Goal: Information Seeking & Learning: Find specific fact

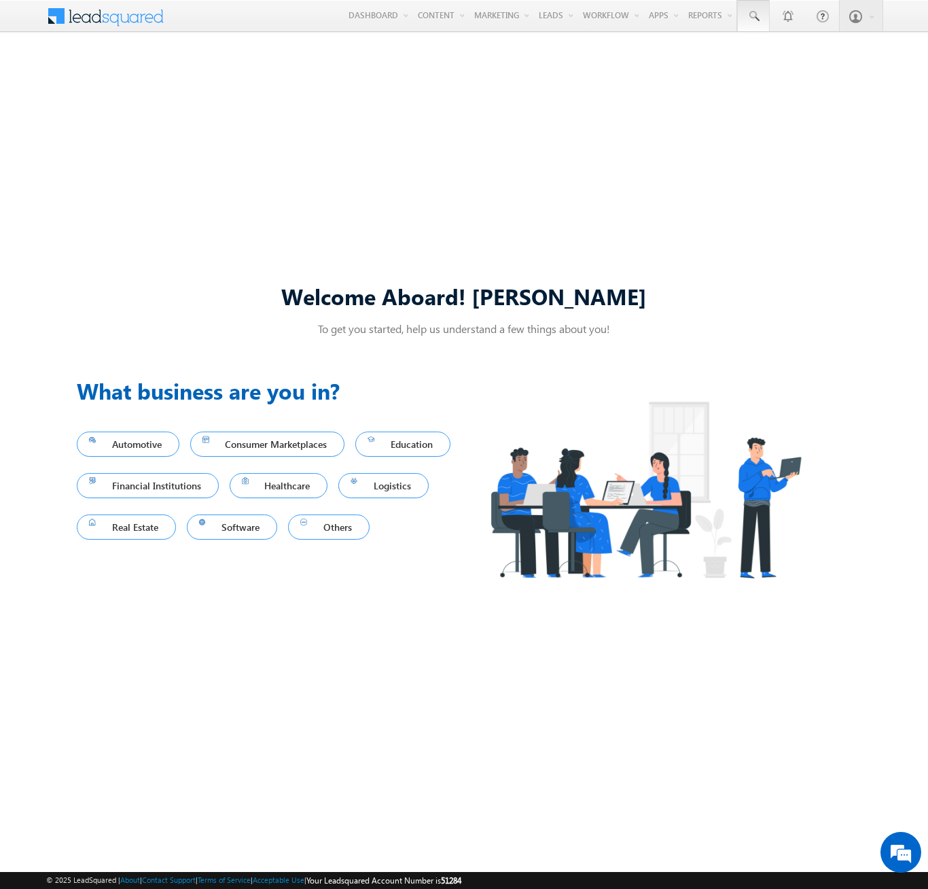
click at [753, 16] on span at bounding box center [754, 17] width 14 height 14
type input "8932063688"
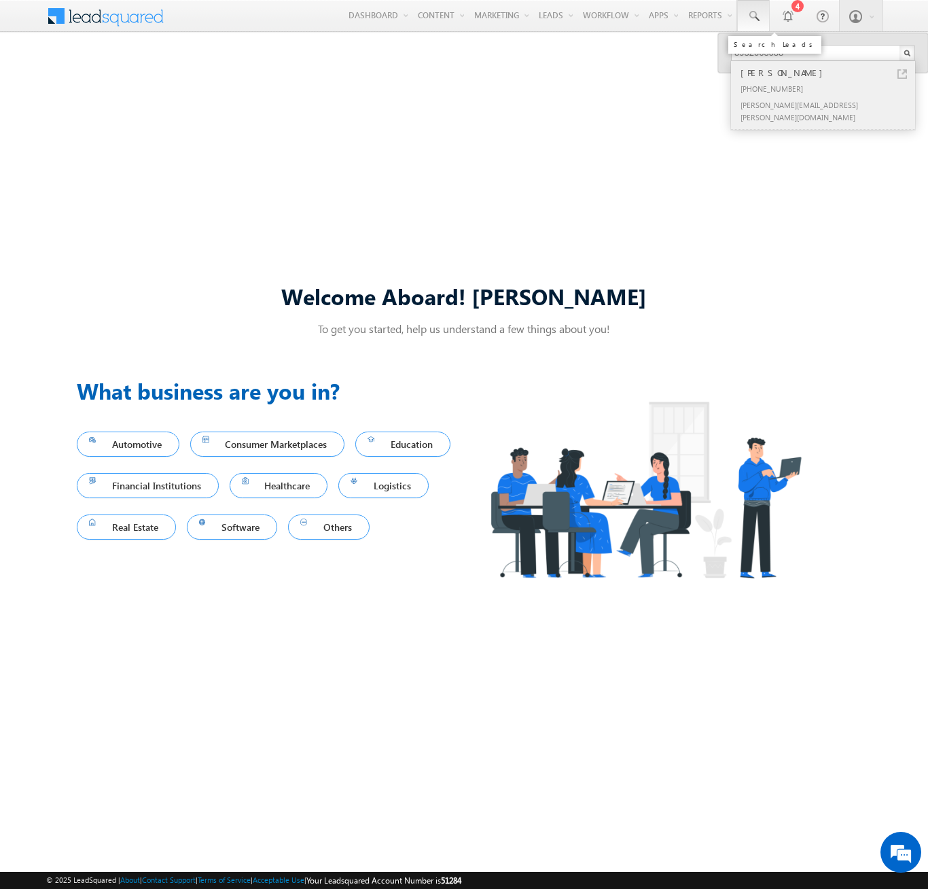
click at [829, 73] on div "Ajit Stark" at bounding box center [829, 72] width 182 height 15
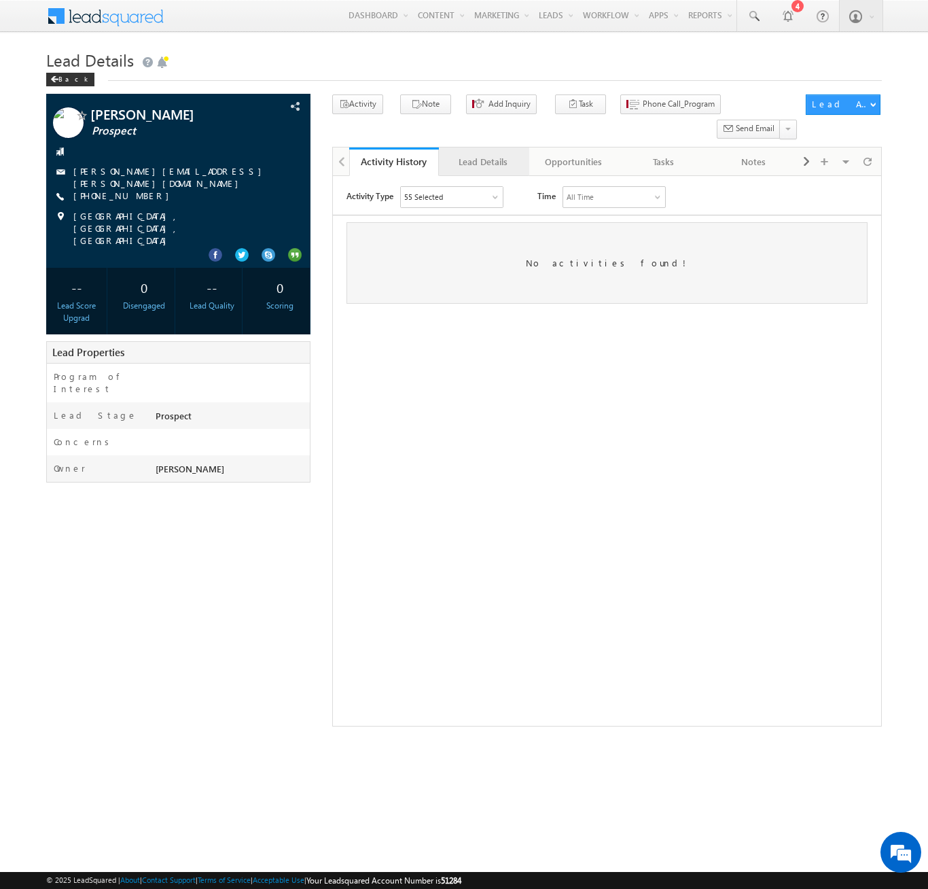
click at [483, 154] on div "Lead Details" at bounding box center [483, 162] width 67 height 16
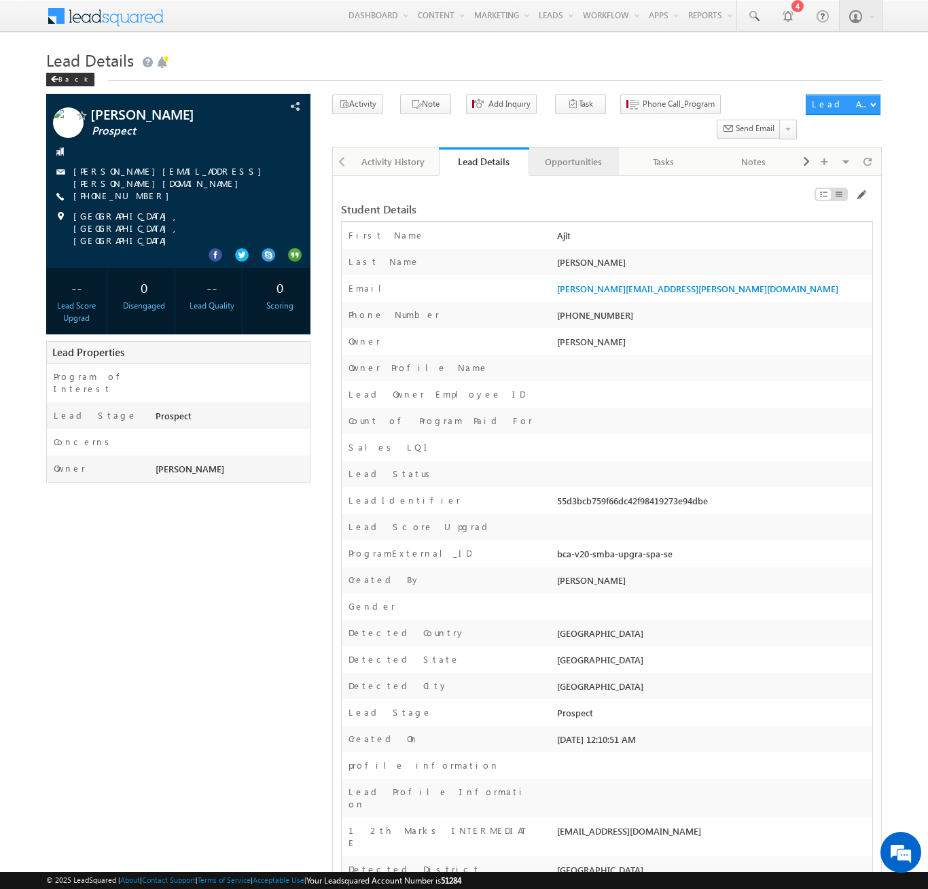
click at [573, 154] on div "Opportunities" at bounding box center [573, 162] width 67 height 16
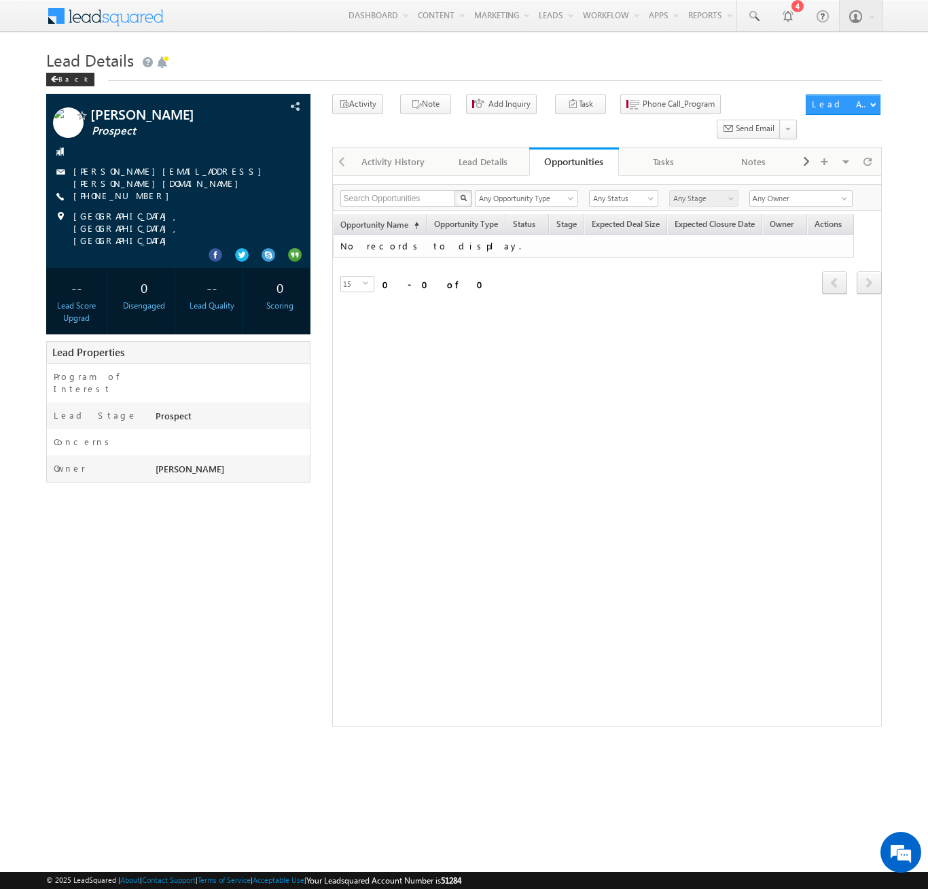
click at [114, 14] on span at bounding box center [114, 15] width 98 height 24
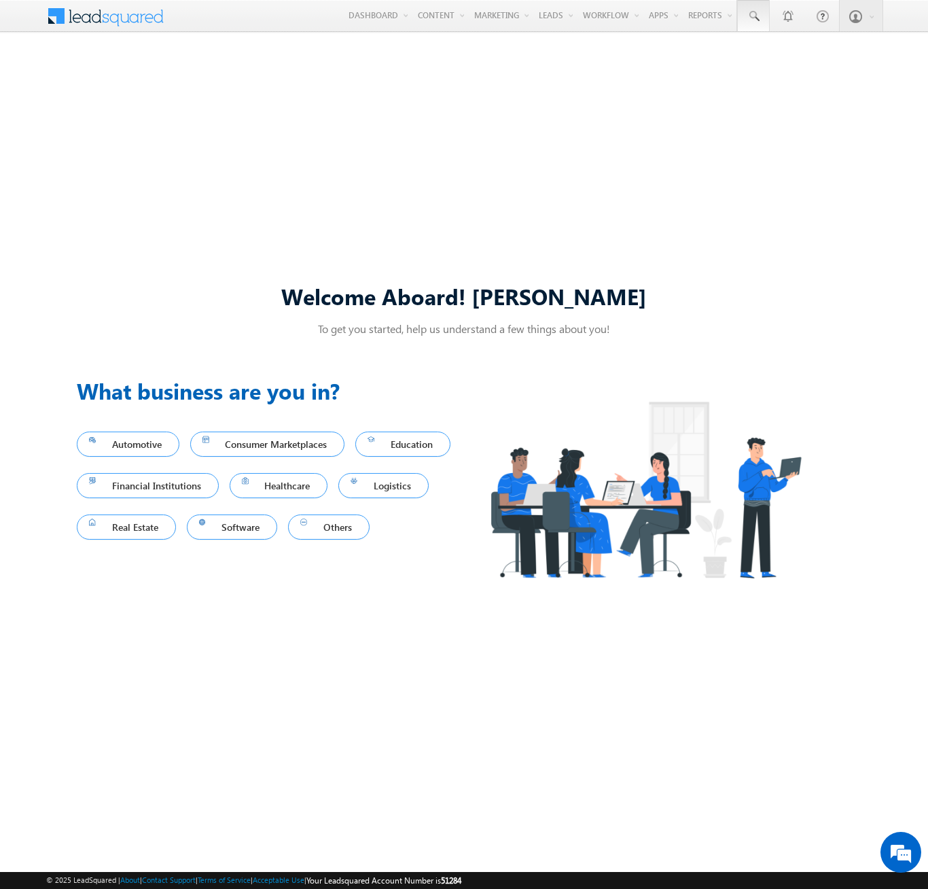
click at [753, 16] on span at bounding box center [754, 17] width 14 height 14
type input "8943989827"
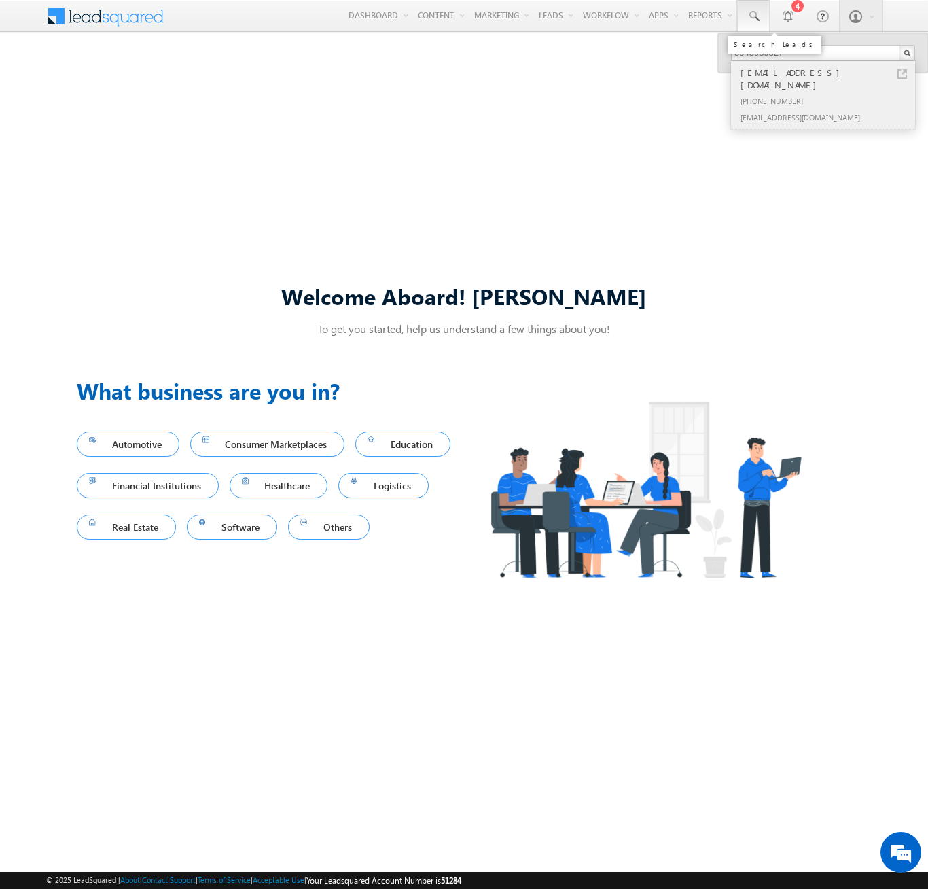
click at [829, 92] on div "[PHONE_NUMBER]" at bounding box center [829, 100] width 182 height 16
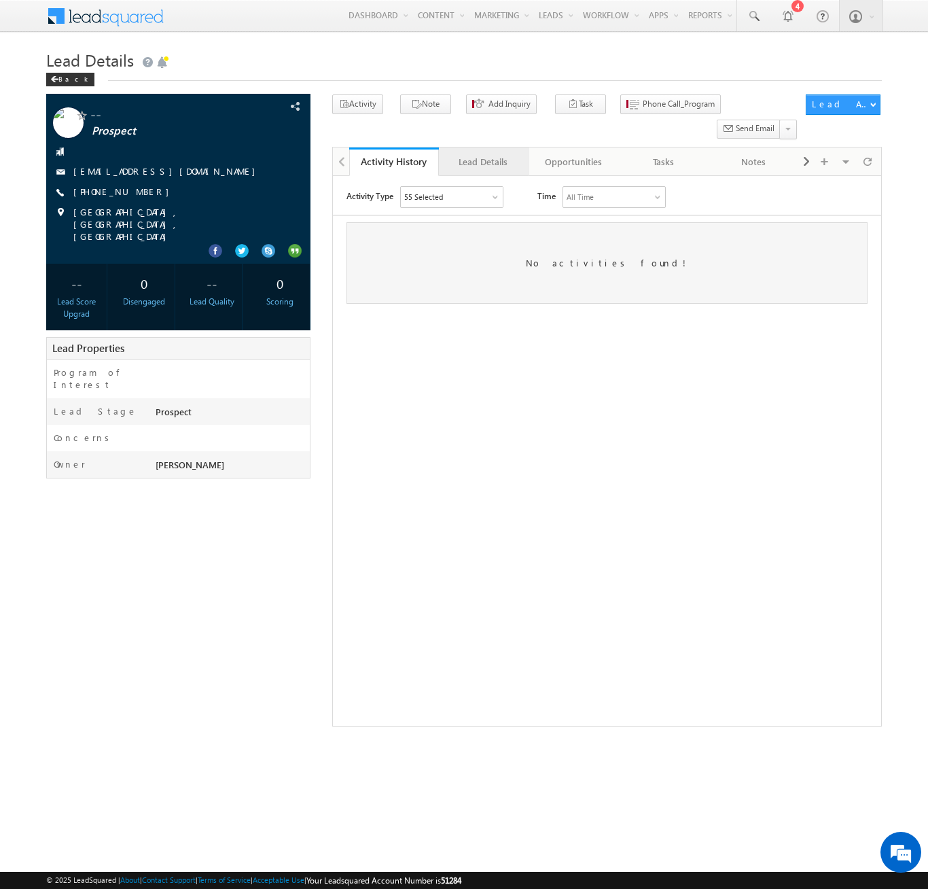
click at [483, 154] on div "Lead Details" at bounding box center [483, 162] width 67 height 16
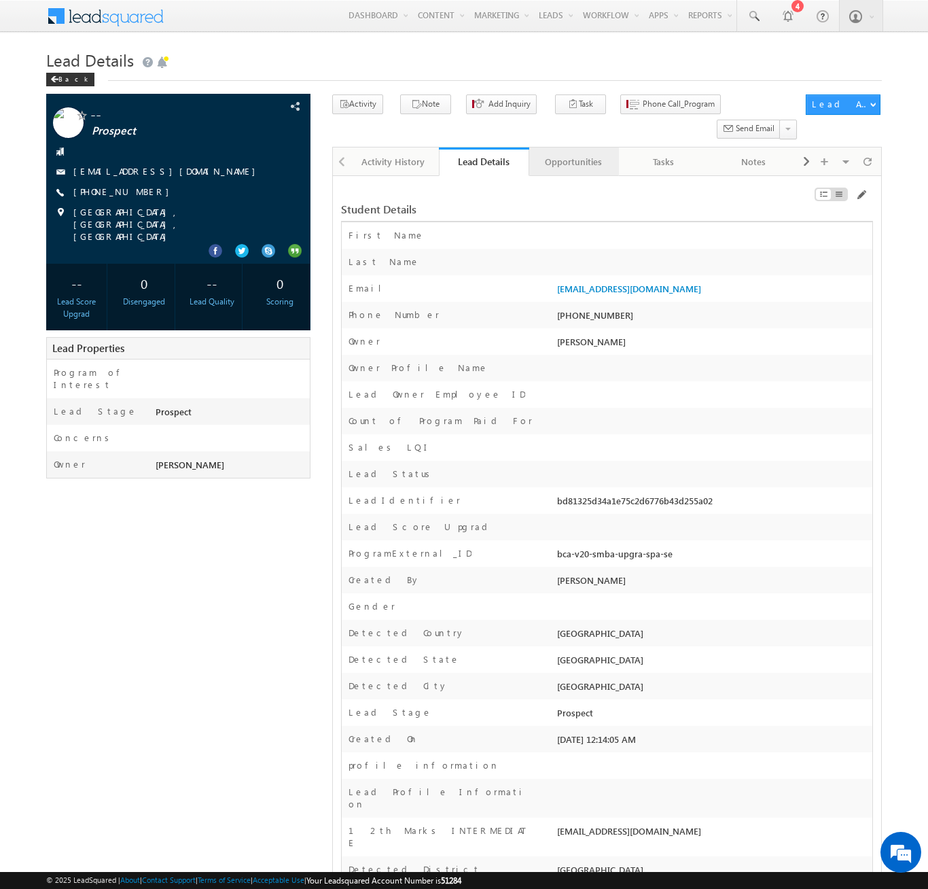
click at [573, 154] on div "Opportunities" at bounding box center [573, 162] width 67 height 16
